Goal: Task Accomplishment & Management: Use online tool/utility

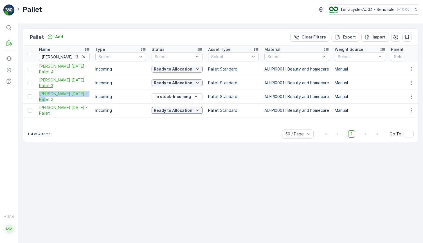
click at [65, 79] on span "[PERSON_NAME] [DATE] - Pallet 3" at bounding box center [64, 82] width 51 height 11
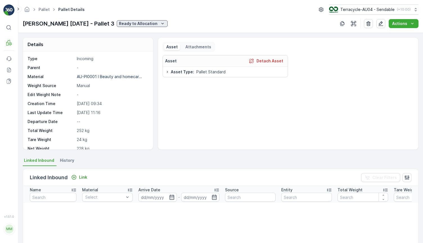
click at [132, 25] on p "Ready to Allocation" at bounding box center [138, 24] width 39 height 6
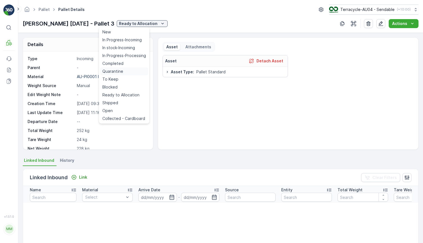
click at [135, 73] on div "Quarantine" at bounding box center [124, 71] width 48 height 8
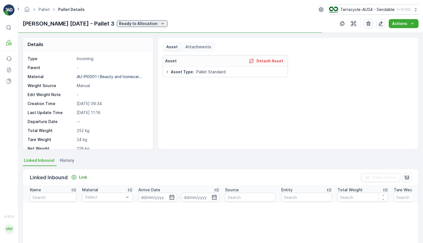
click at [134, 21] on p "Ready to Allocation" at bounding box center [138, 24] width 39 height 6
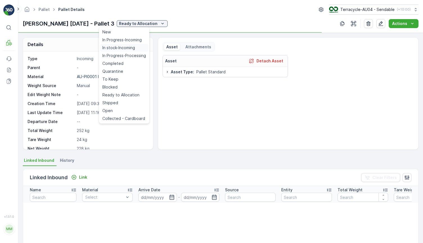
click at [127, 50] on span "In stock-Incoming" at bounding box center [118, 48] width 33 height 6
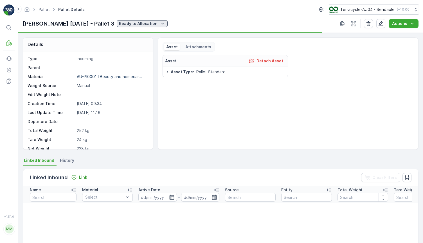
click at [136, 22] on p "Ready to Allocation" at bounding box center [138, 24] width 39 height 6
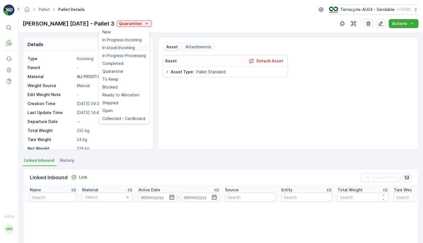
click at [124, 49] on span "In stock-Incoming" at bounding box center [118, 48] width 33 height 6
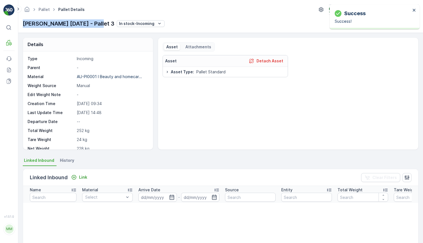
drag, startPoint x: 22, startPoint y: 23, endPoint x: 97, endPoint y: 26, distance: 75.1
click at [97, 26] on div "Pallet Pallet Details Terracycle-AU04 - Sendable ( +10:00 ) [PERSON_NAME] [DATE…" at bounding box center [220, 16] width 405 height 33
copy p "[PERSON_NAME] [DATE] - Pallet 3"
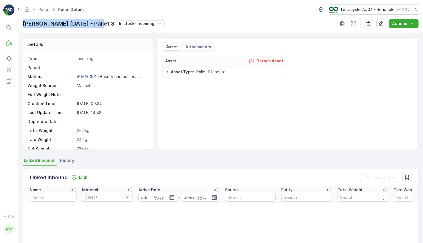
copy p "[PERSON_NAME] [DATE] - Pallet 3"
click at [123, 134] on div "Type Incoming Parent - Material AU-PI0001 I Beauty and homecar... Weight Source…" at bounding box center [88, 126] width 120 height 141
drag, startPoint x: 22, startPoint y: 23, endPoint x: 96, endPoint y: 23, distance: 74.0
click at [96, 23] on div "Pallet Pallet Details Terracycle-AU04 - Sendable ( +10:00 ) [PERSON_NAME] [DATE…" at bounding box center [220, 16] width 405 height 33
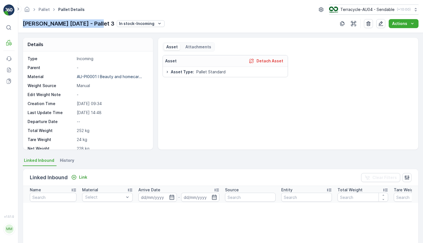
copy p "[PERSON_NAME] [DATE] - Pallet 3"
click at [64, 158] on span "History" at bounding box center [67, 161] width 14 height 6
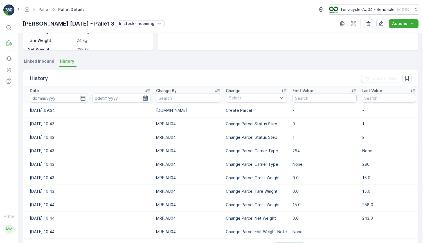
scroll to position [118, 0]
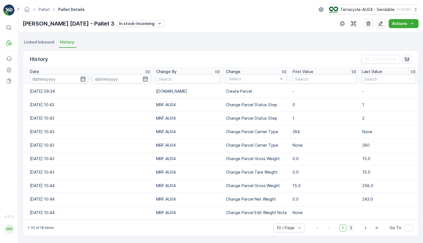
click at [351, 228] on span "2" at bounding box center [351, 227] width 8 height 7
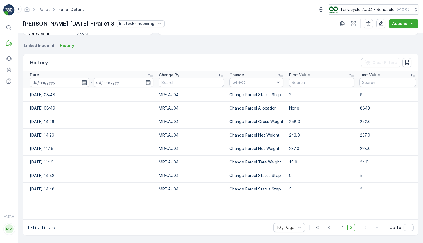
click at [35, 43] on span "Linked Inbound" at bounding box center [39, 46] width 30 height 6
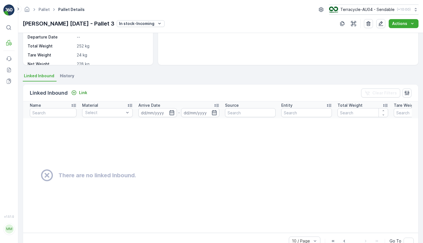
click at [63, 75] on span "History" at bounding box center [67, 76] width 14 height 6
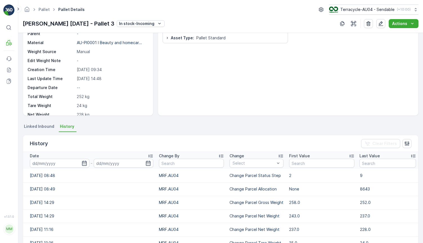
scroll to position [0, 0]
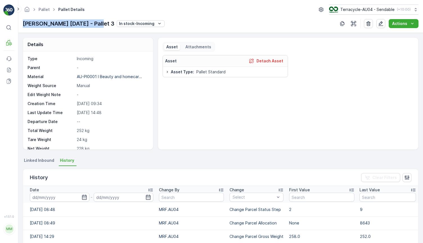
drag, startPoint x: 22, startPoint y: 23, endPoint x: 96, endPoint y: 20, distance: 73.7
click at [96, 20] on div "Pallet Pallet Details Terracycle-AU04 - Sendable ( +10:00 ) [PERSON_NAME] [DATE…" at bounding box center [220, 16] width 405 height 33
copy p "[PERSON_NAME] [DATE] - Pallet 3"
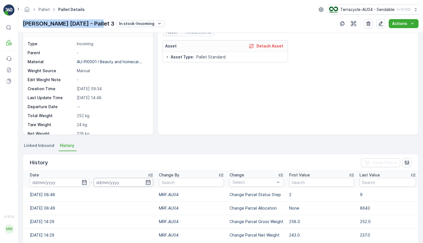
scroll to position [10, 0]
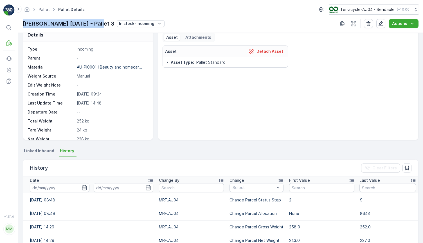
copy p "[PERSON_NAME] [DATE] - Pallet 3"
click at [128, 31] on div "Pallet Pallet Details Terracycle-AU04 - Sendable ( +10:00 ) [PERSON_NAME] [DATE…" at bounding box center [220, 16] width 405 height 33
click at [131, 24] on p "In stock-Incoming" at bounding box center [136, 24] width 35 height 6
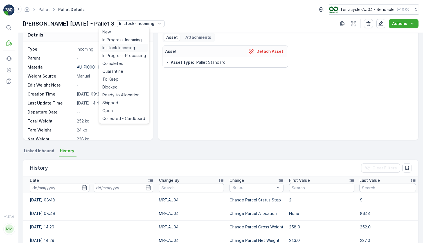
click at [127, 46] on span "In stock-Incoming" at bounding box center [118, 48] width 33 height 6
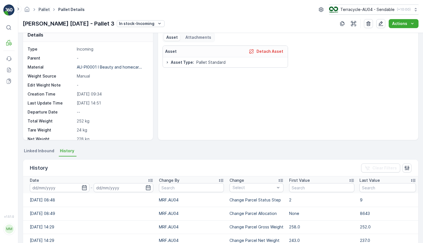
click at [46, 10] on link "Pallet" at bounding box center [44, 9] width 11 height 5
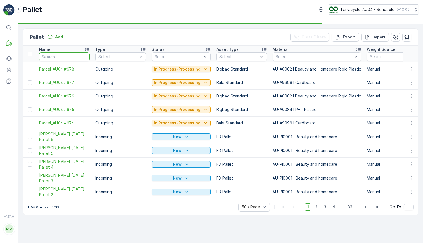
click at [74, 55] on input "text" at bounding box center [64, 56] width 51 height 9
paste input "[PERSON_NAME] [DATE] - Pallet 4"
type input "[PERSON_NAME] [DATE] - Pallet 4"
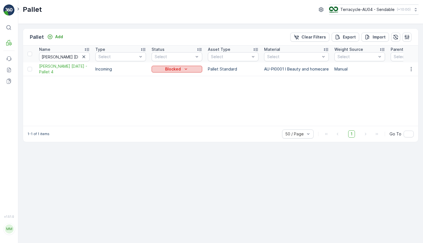
click at [193, 66] on div "Blocked" at bounding box center [177, 69] width 46 height 6
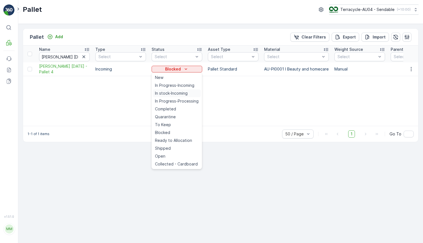
click at [177, 95] on span "In stock-Incoming" at bounding box center [171, 94] width 33 height 6
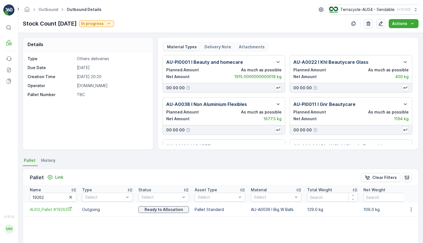
scroll to position [47, 0]
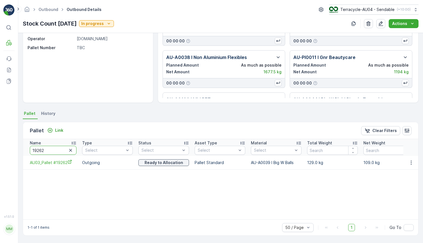
drag, startPoint x: 58, startPoint y: 151, endPoint x: -25, endPoint y: 152, distance: 82.7
click at [0, 152] on html "⌘B MRF Events Reports Documents v 1.51.0 MM MRF.AU04 monika.tur@terracycle.com …" at bounding box center [211, 121] width 423 height 243
paste input "[PERSON_NAME] [DATE] - Pallet 3"
type input "[PERSON_NAME] [DATE] - Pallet 3"
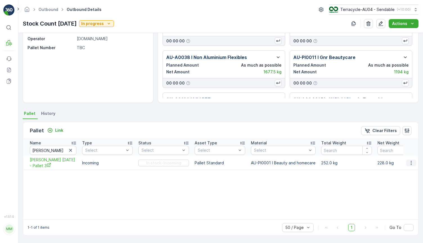
click at [411, 162] on icon "button" at bounding box center [411, 163] width 6 height 6
click at [399, 183] on span "Unlink Pallet" at bounding box center [399, 182] width 23 height 6
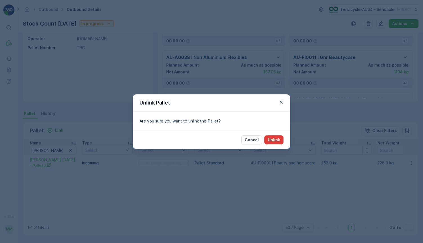
click at [269, 140] on p "Unlink" at bounding box center [274, 140] width 12 height 6
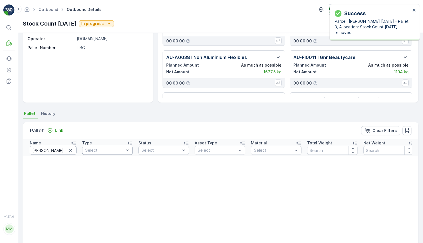
scroll to position [0, 19]
drag, startPoint x: 42, startPoint y: 152, endPoint x: 89, endPoint y: 152, distance: 47.5
click at [89, 152] on tr "Name FD Mecca 13.8.25 - Pallet 3 Type Select Status Select Asset Type Select Ma…" at bounding box center [251, 147] width 457 height 17
click at [64, 150] on input "[PERSON_NAME] [DATE] - Pallet 3" at bounding box center [53, 150] width 47 height 9
click at [66, 150] on input "[PERSON_NAME] [DATE] - Pallet 3" at bounding box center [53, 150] width 47 height 9
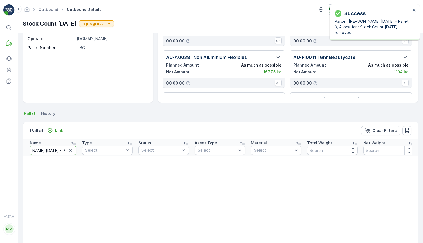
type input "[PERSON_NAME] [DATE] - Pallet 4"
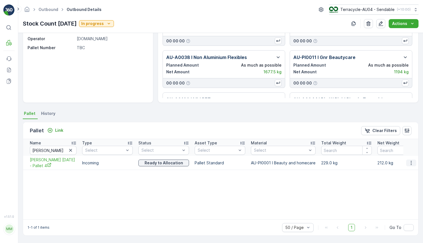
click at [412, 165] on icon "button" at bounding box center [411, 163] width 6 height 6
drag, startPoint x: 27, startPoint y: 157, endPoint x: 55, endPoint y: 167, distance: 30.1
click at [55, 167] on td "[PERSON_NAME] [DATE] - Pallet 4" at bounding box center [51, 163] width 56 height 14
copy span "[PERSON_NAME] [DATE] - Pallet 4"
click at [404, 164] on td at bounding box center [410, 163] width 15 height 14
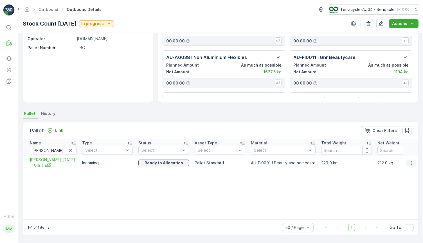
click at [412, 164] on icon "button" at bounding box center [411, 163] width 6 height 6
click at [404, 177] on div "Menu" at bounding box center [404, 177] width 35 height 0
click at [400, 180] on span "Unlink Pallet" at bounding box center [399, 182] width 23 height 6
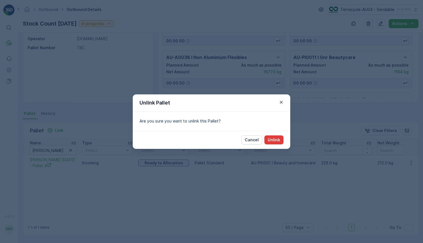
click at [275, 139] on p "Unlink" at bounding box center [274, 140] width 12 height 6
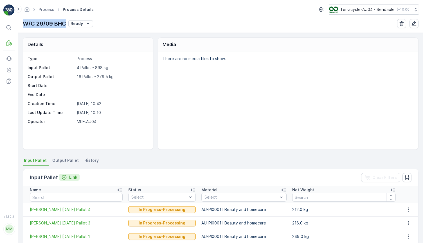
scroll to position [47, 0]
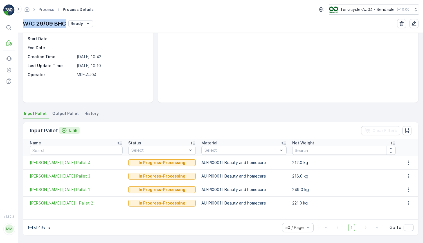
click at [72, 130] on p "Link" at bounding box center [73, 131] width 8 height 6
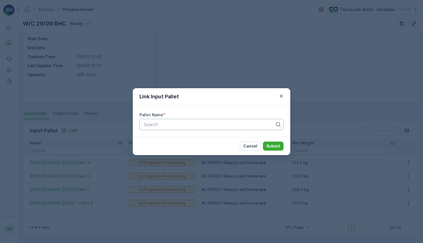
click at [215, 119] on div "Search" at bounding box center [211, 124] width 144 height 11
paste input "[PERSON_NAME] [DATE] - Pallet 3"
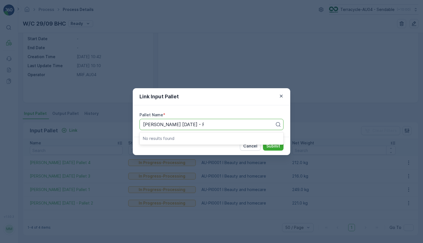
click at [192, 139] on p "No results found" at bounding box center [211, 139] width 137 height 6
type input "[PERSON_NAME] [DATE] - Pallet 3"
click at [83, 109] on div "Link Input Pallet Pallet Name * Search Cancel Submit" at bounding box center [211, 121] width 423 height 243
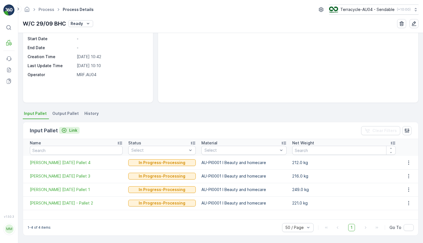
click at [69, 130] on p "Link" at bounding box center [73, 131] width 8 height 6
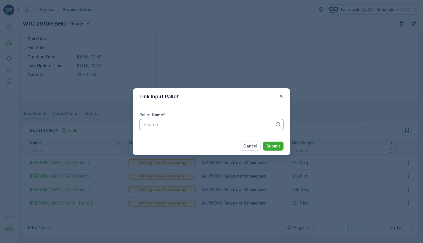
click at [212, 126] on div at bounding box center [209, 124] width 132 height 5
paste input "[PERSON_NAME] [DATE] - Pallet 3"
type input "[PERSON_NAME] [DATE] - Pallet 3"
click at [100, 111] on div "Link Input Pallet Pallet Name * Use Up and Down to choose options, press Enter …" at bounding box center [211, 121] width 423 height 243
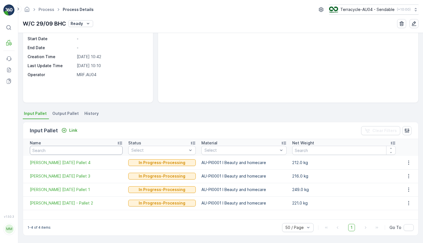
click at [58, 151] on input "text" at bounding box center [76, 150] width 93 height 9
paste input "[PERSON_NAME] [DATE] - Pallet 3"
type input "[PERSON_NAME] [DATE] - Pallet 3"
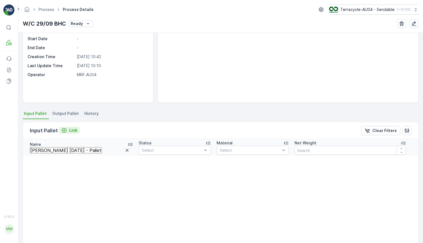
click at [74, 130] on p "Link" at bounding box center [73, 131] width 8 height 6
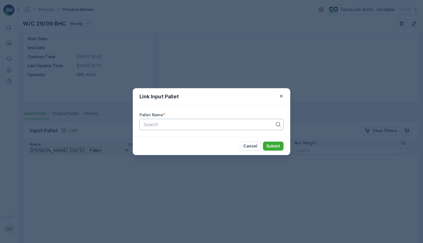
click at [189, 129] on div "Search" at bounding box center [211, 124] width 144 height 11
paste input "[PERSON_NAME] [DATE] - Pallet 3"
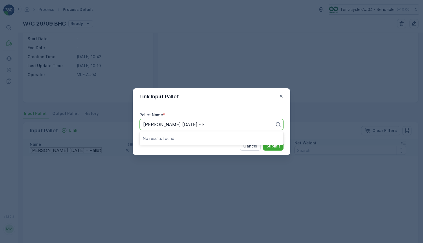
type input "[PERSON_NAME] [DATE] - Pallet 3"
click at [211, 73] on div "Link Input Pallet Pallet Name * Search Cancel Submit" at bounding box center [211, 121] width 423 height 243
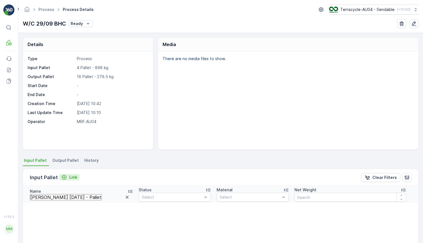
click at [66, 177] on icon "Link" at bounding box center [64, 177] width 5 height 5
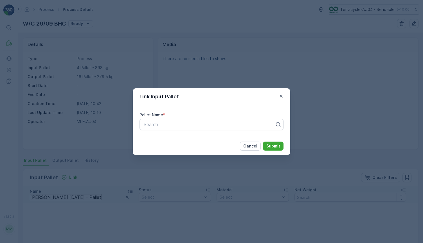
click at [225, 118] on div "Pallet Name * Search" at bounding box center [211, 120] width 157 height 31
click at [215, 126] on div at bounding box center [209, 124] width 132 height 5
click at [251, 120] on div "Search" at bounding box center [211, 124] width 144 height 11
paste input "[PERSON_NAME] [DATE] - Pallet 3"
type input "[PERSON_NAME] [DATE] - Pallet 3"
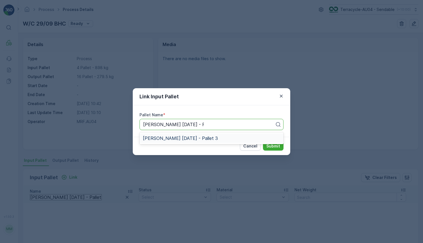
click at [238, 135] on div "[PERSON_NAME] [DATE] - Pallet 3" at bounding box center [211, 139] width 144 height 10
click at [272, 148] on p "Submit" at bounding box center [273, 146] width 14 height 6
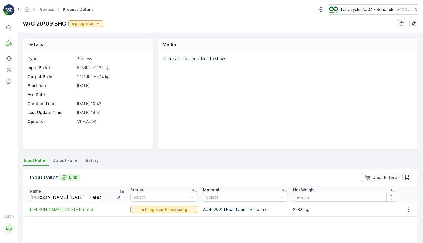
click at [71, 179] on p "Link" at bounding box center [73, 178] width 8 height 6
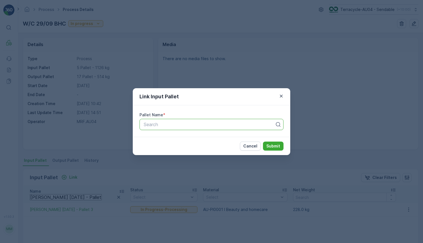
paste input "[PERSON_NAME] [DATE] - Pallet 4"
type input "[PERSON_NAME] [DATE] - Pallet 4"
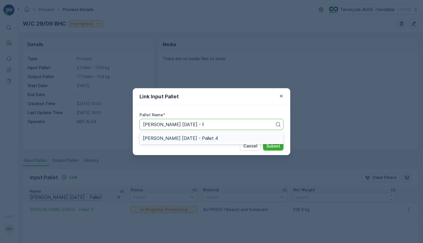
click at [222, 138] on div "[PERSON_NAME] [DATE] - Pallet 4" at bounding box center [211, 138] width 137 height 5
click at [276, 146] on p "Submit" at bounding box center [273, 146] width 14 height 6
